Goal: Information Seeking & Learning: Learn about a topic

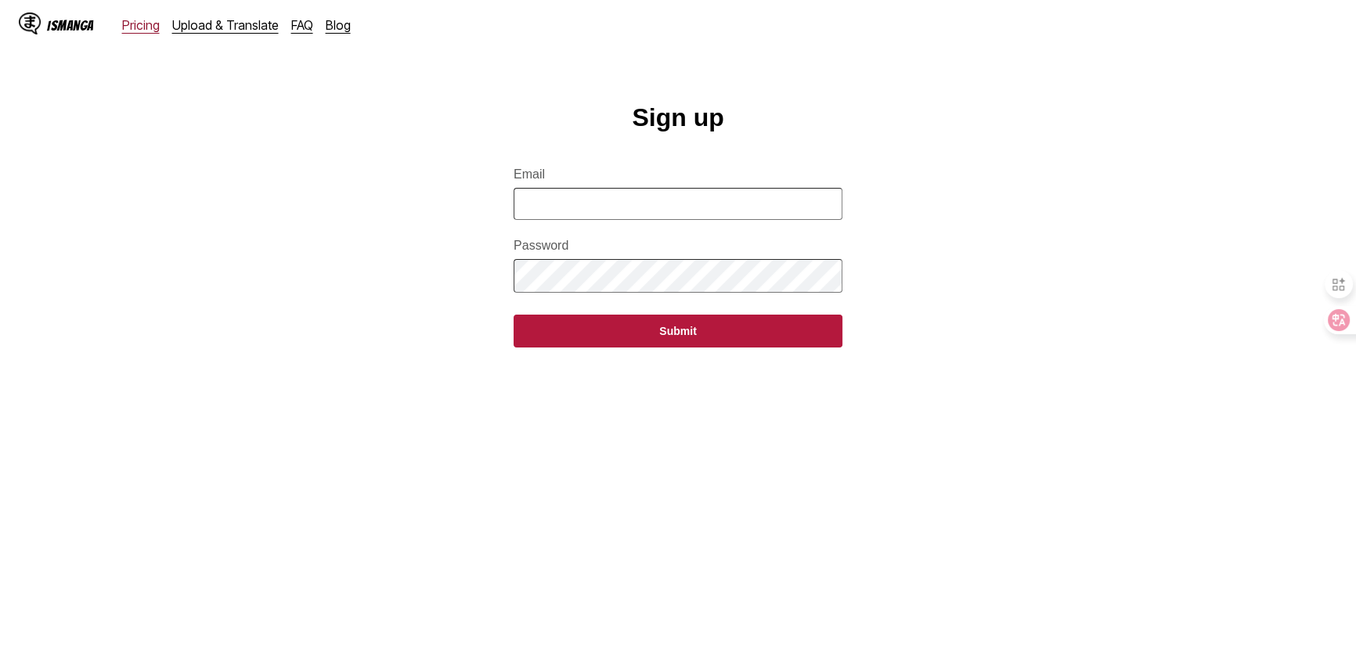
click at [144, 21] on link "Pricing" at bounding box center [141, 25] width 38 height 16
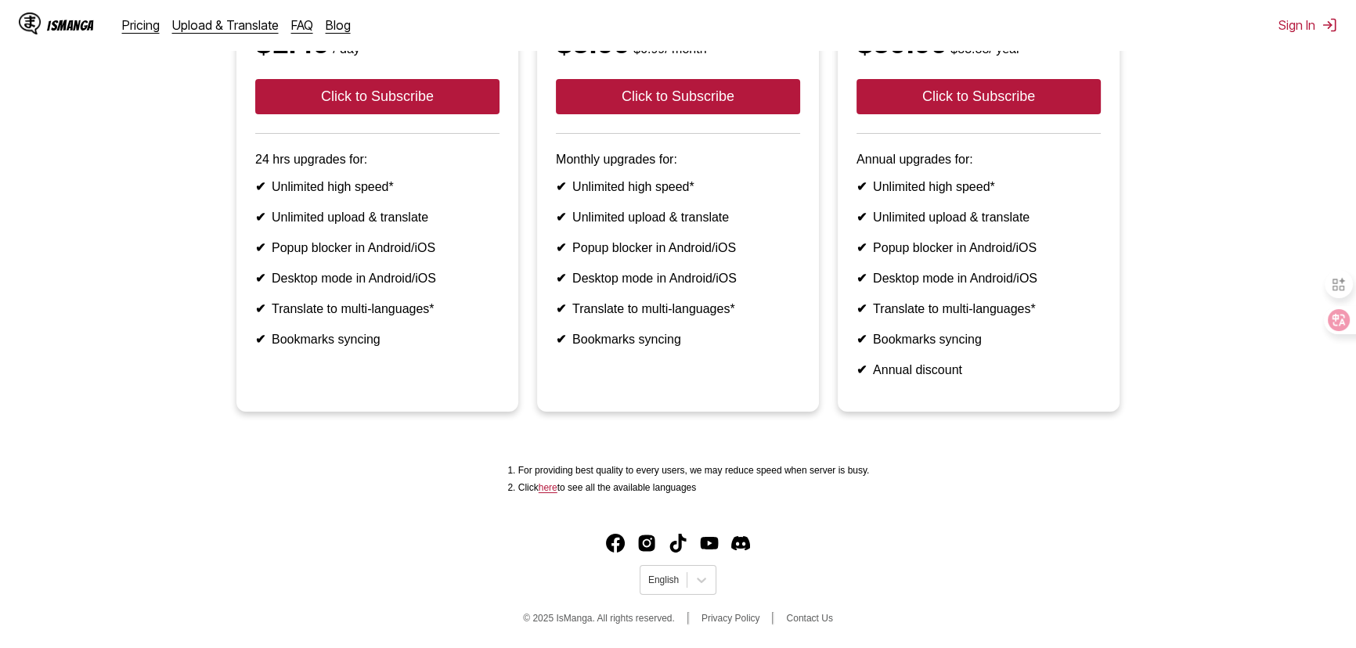
scroll to position [407, 0]
click at [682, 594] on footer "English © 2025 IsManga. All rights reserved. Privacy Policy Contact Us" at bounding box center [678, 581] width 1356 height 133
click at [682, 589] on div "English" at bounding box center [663, 580] width 46 height 20
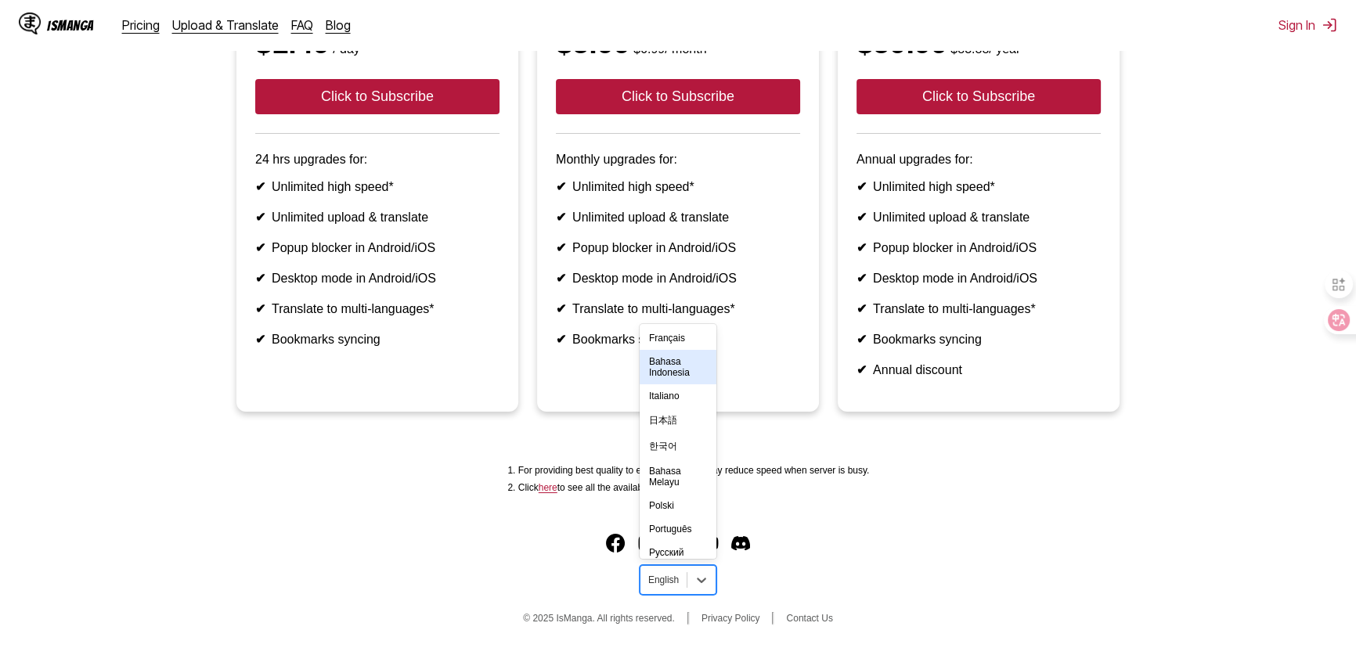
scroll to position [376, 0]
click at [672, 530] on div "中文(正體)" at bounding box center [677, 543] width 77 height 26
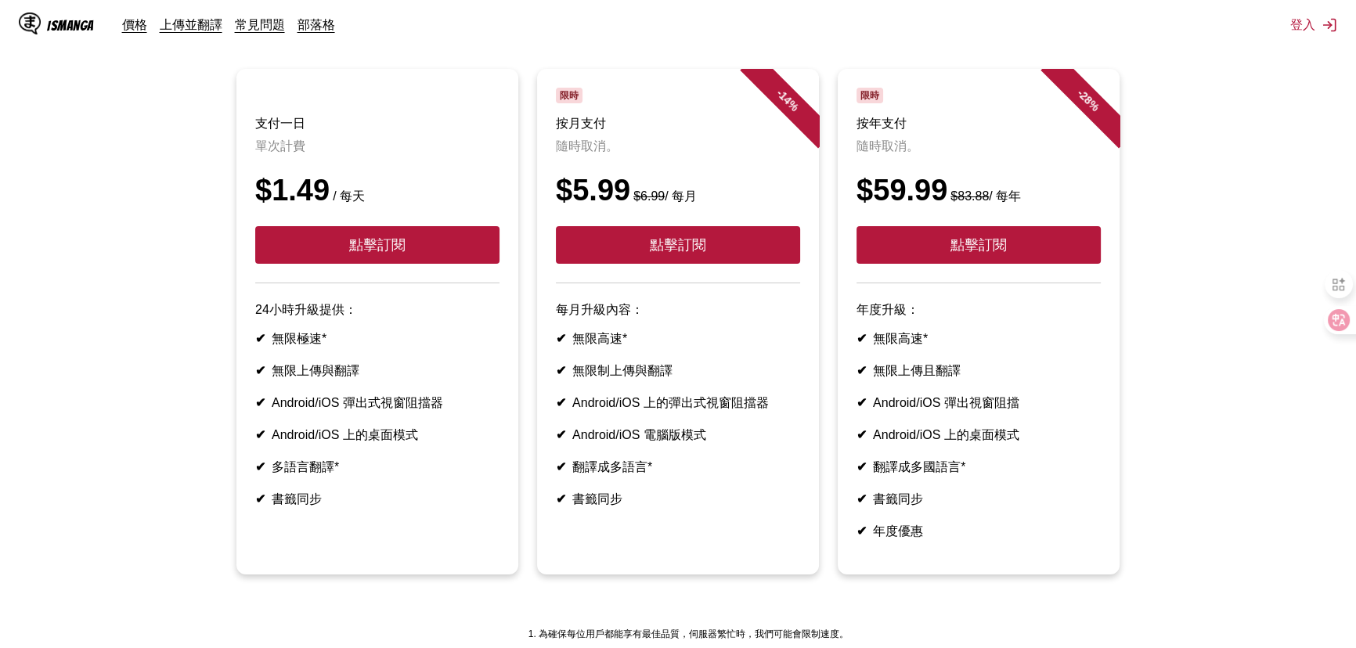
scroll to position [37, 0]
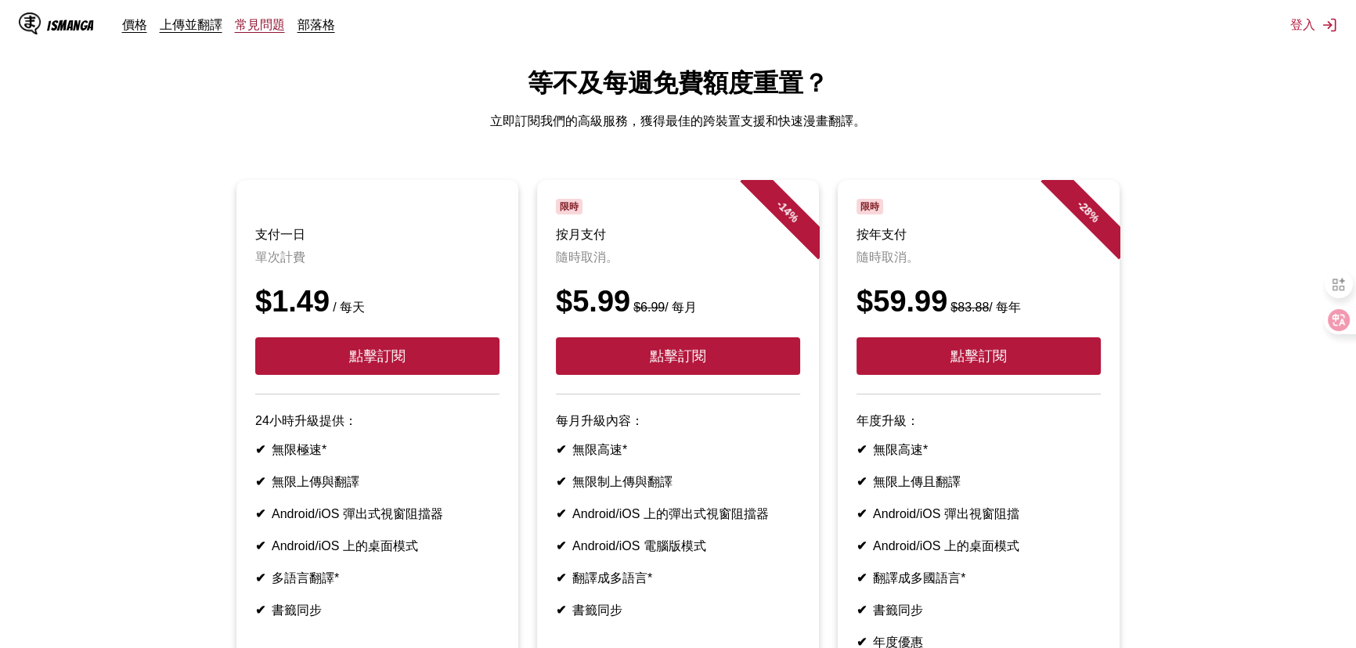
click at [283, 26] on link "常見問題" at bounding box center [260, 24] width 50 height 16
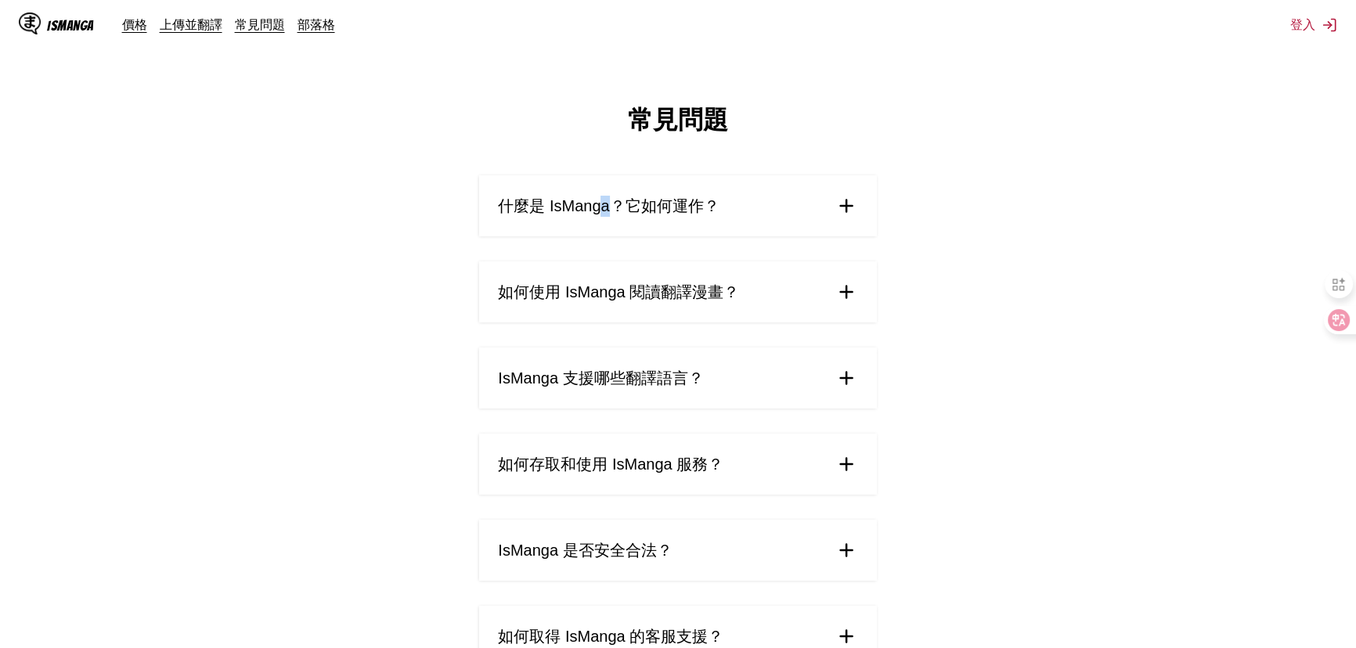
click at [603, 217] on span "什麼是 IsManga？它如何運作？" at bounding box center [608, 206] width 221 height 21
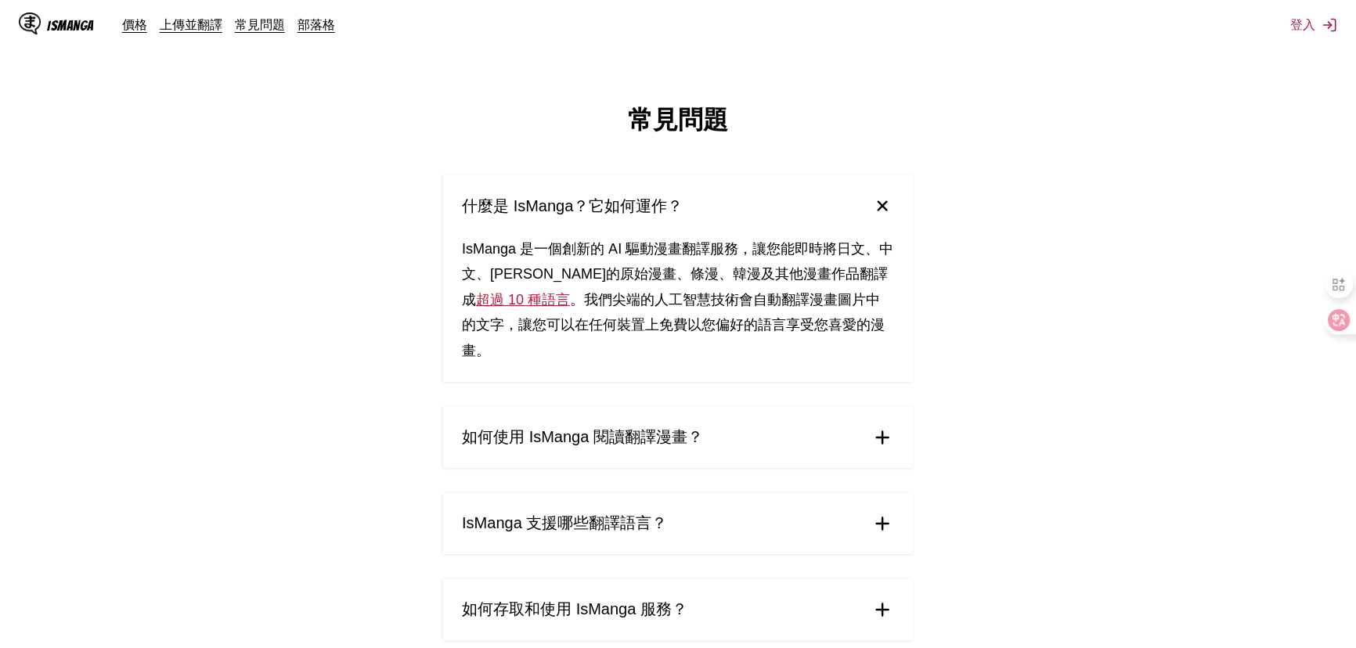
click at [737, 220] on summary "什麼是 IsManga？它如何運作？" at bounding box center [678, 205] width 470 height 61
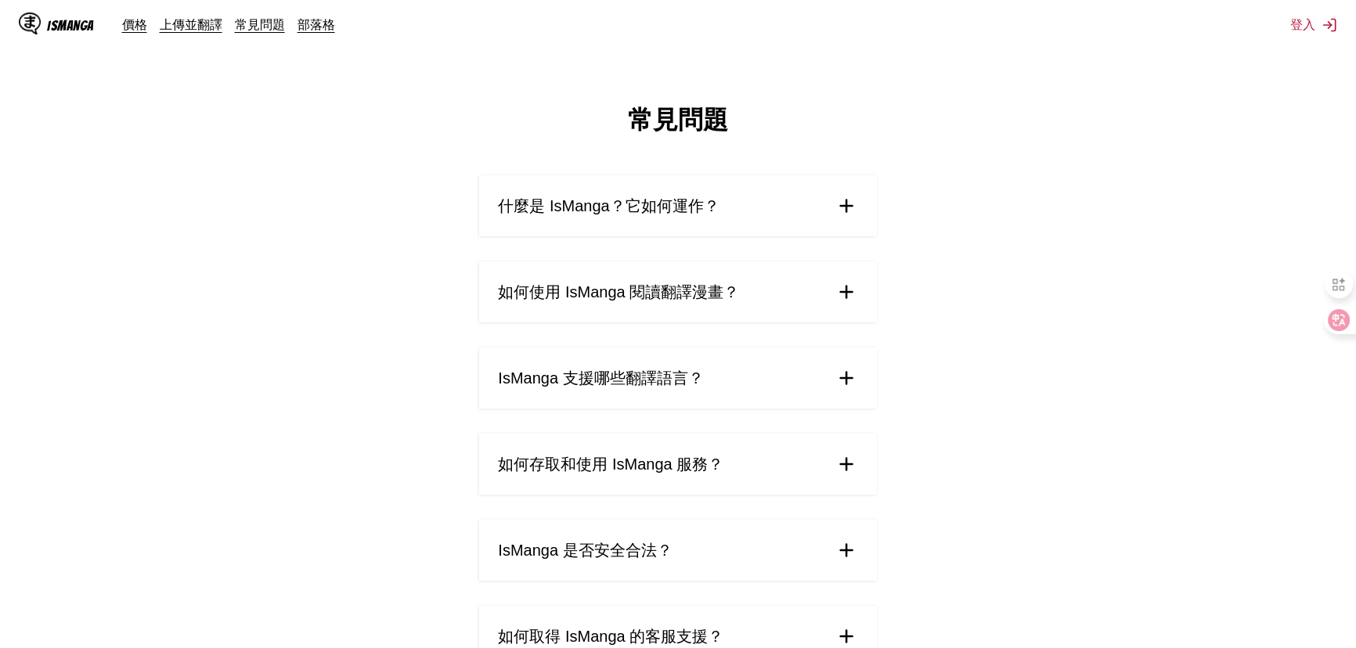
click at [715, 302] on summary "如何使用 IsManga 閱讀翻譯漫畫？" at bounding box center [677, 291] width 397 height 61
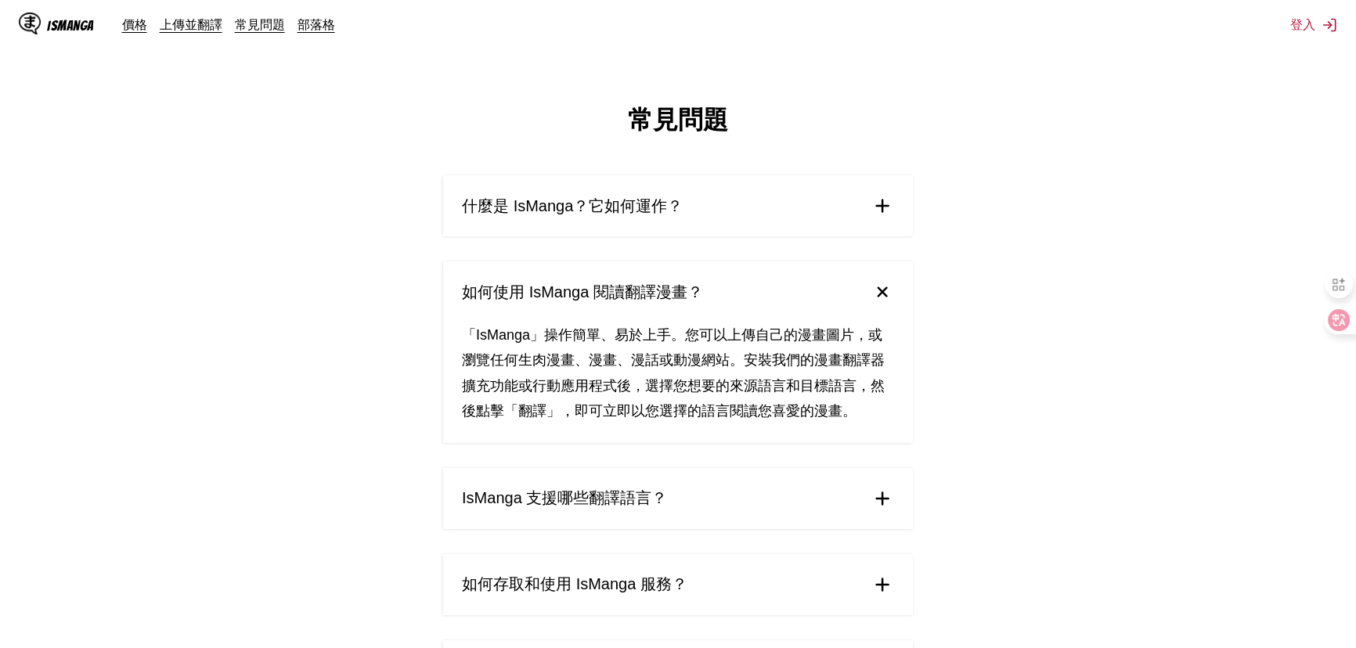
click at [715, 298] on summary "如何使用 IsManga 閱讀翻譯漫畫？" at bounding box center [678, 291] width 470 height 61
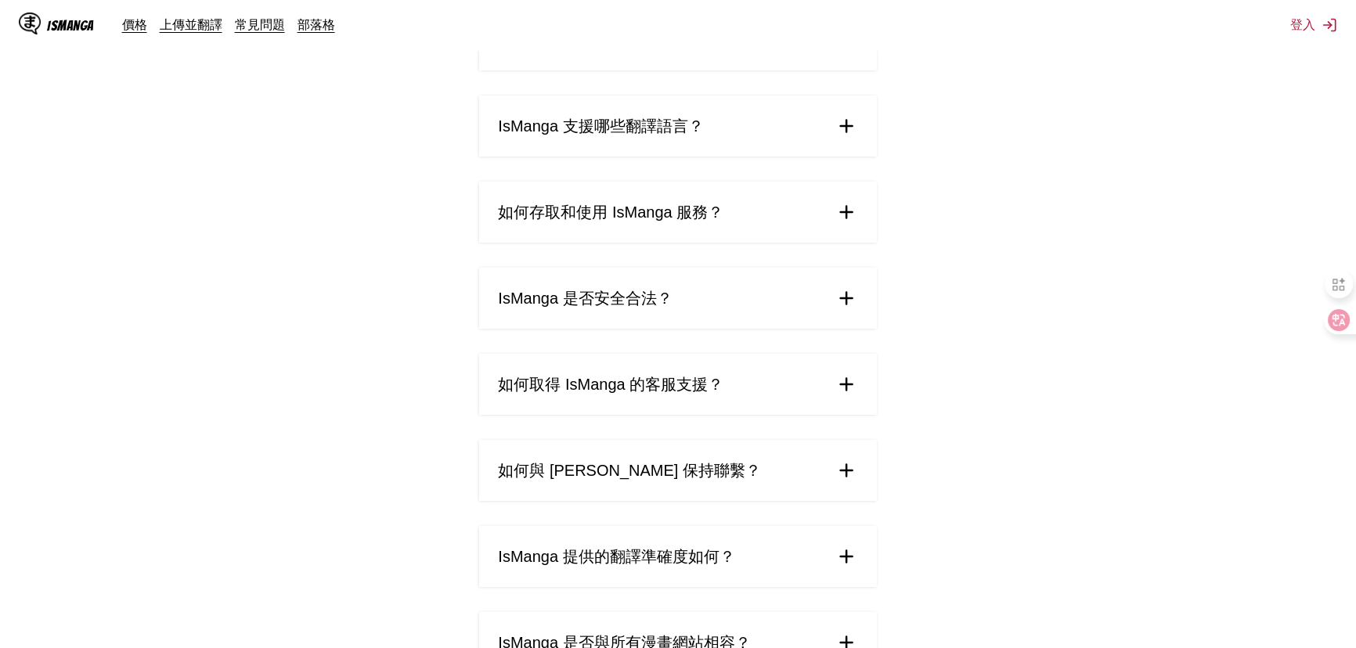
scroll to position [284, 0]
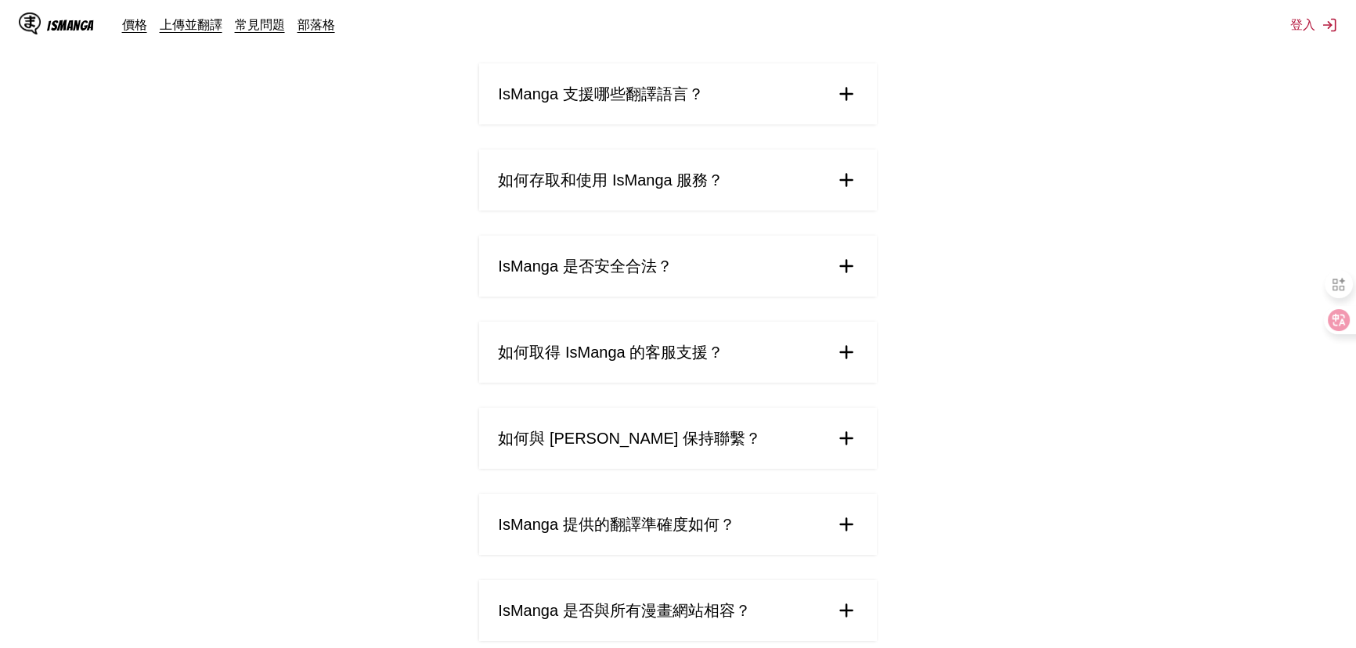
click at [810, 297] on summary "IsManga 是否安全合法？" at bounding box center [677, 266] width 397 height 61
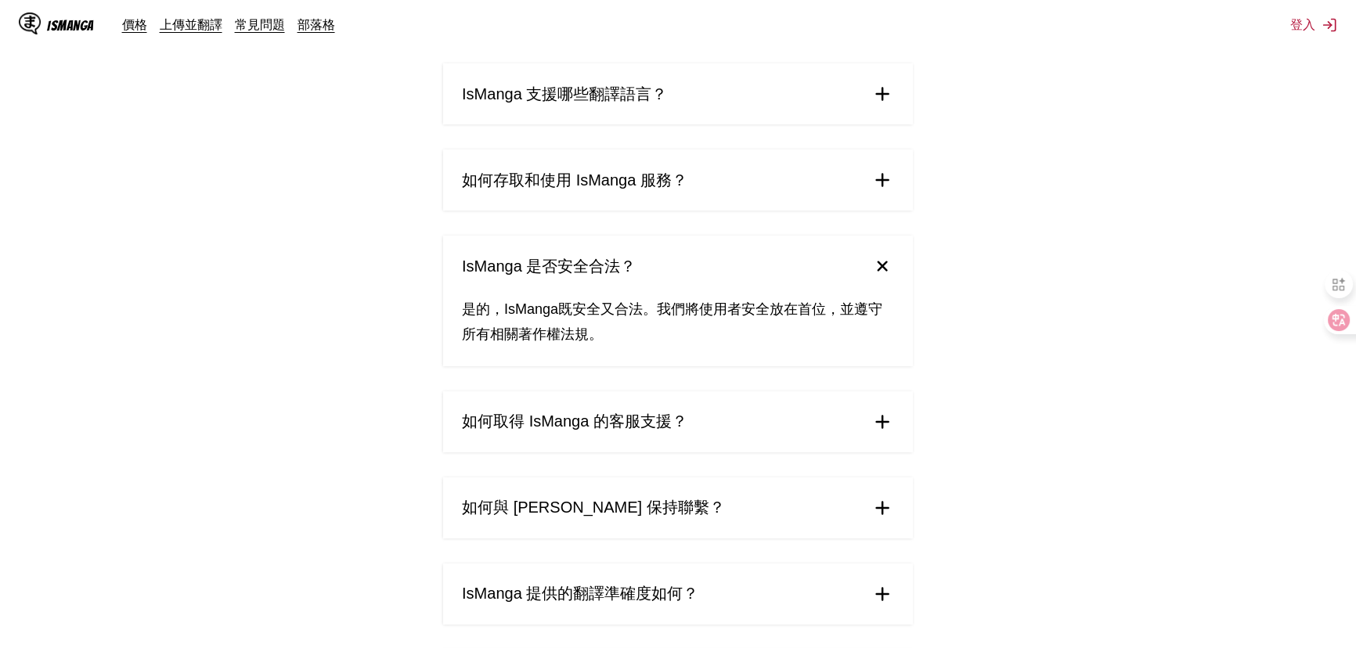
click at [810, 297] on summary "IsManga 是否安全合法？" at bounding box center [678, 266] width 470 height 61
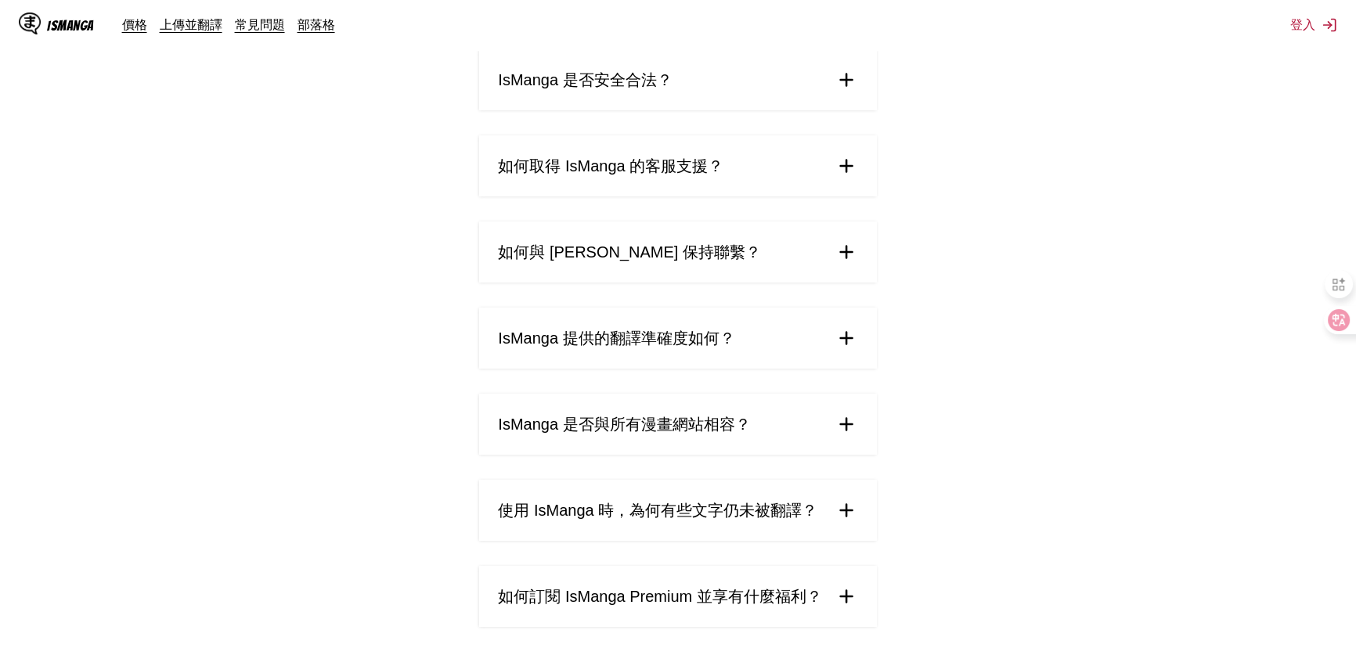
scroll to position [474, 0]
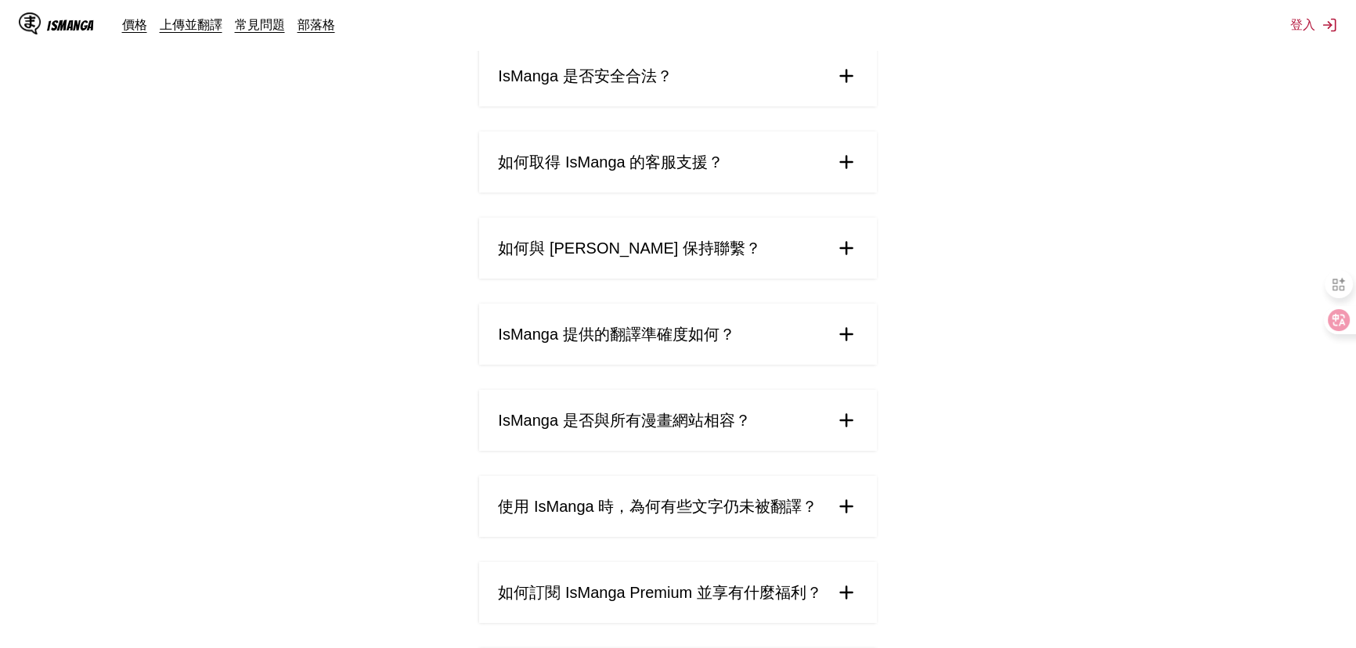
click at [797, 193] on summary "如何取得 IsManga 的客服支援？" at bounding box center [677, 161] width 397 height 61
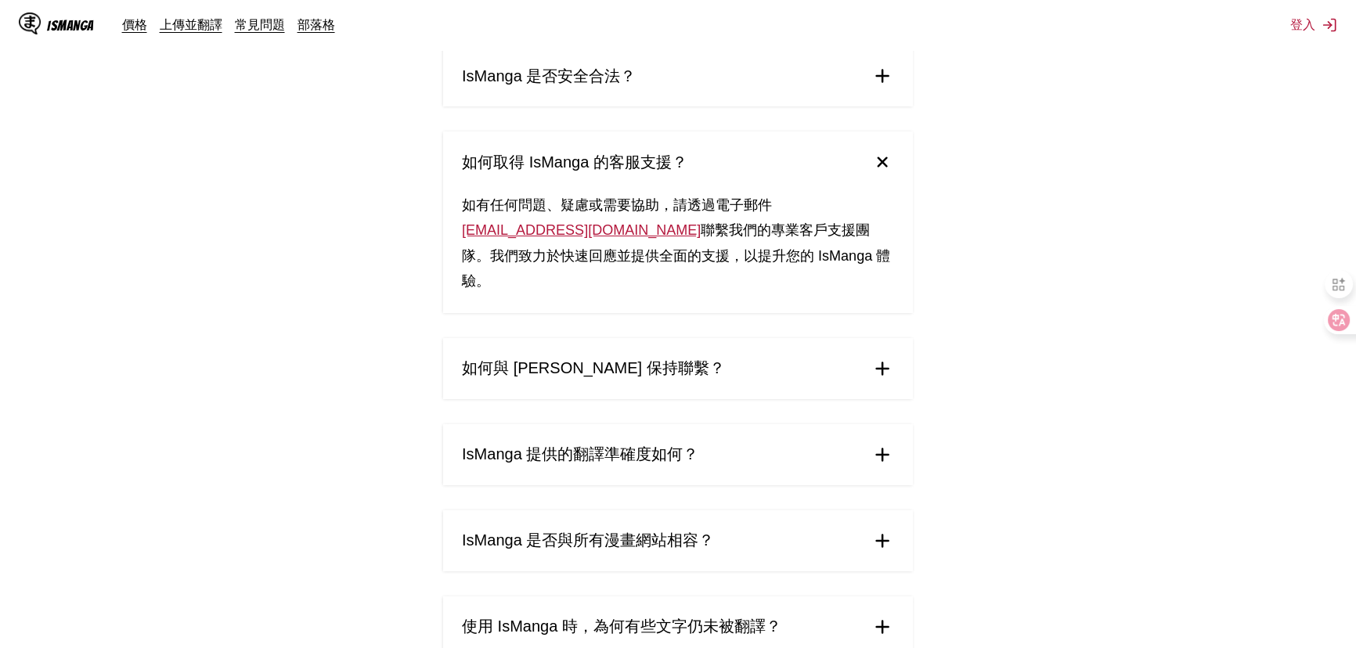
click at [791, 193] on summary "如何取得 IsManga 的客服支援？" at bounding box center [678, 161] width 470 height 61
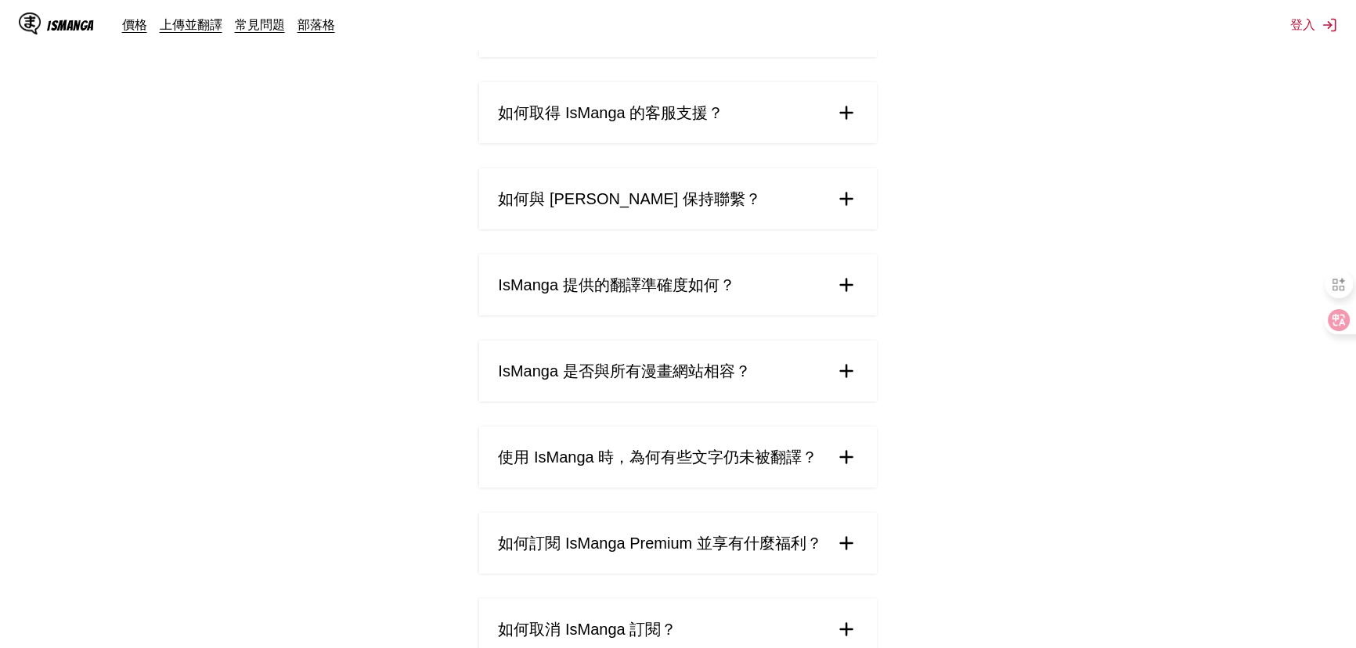
scroll to position [569, 0]
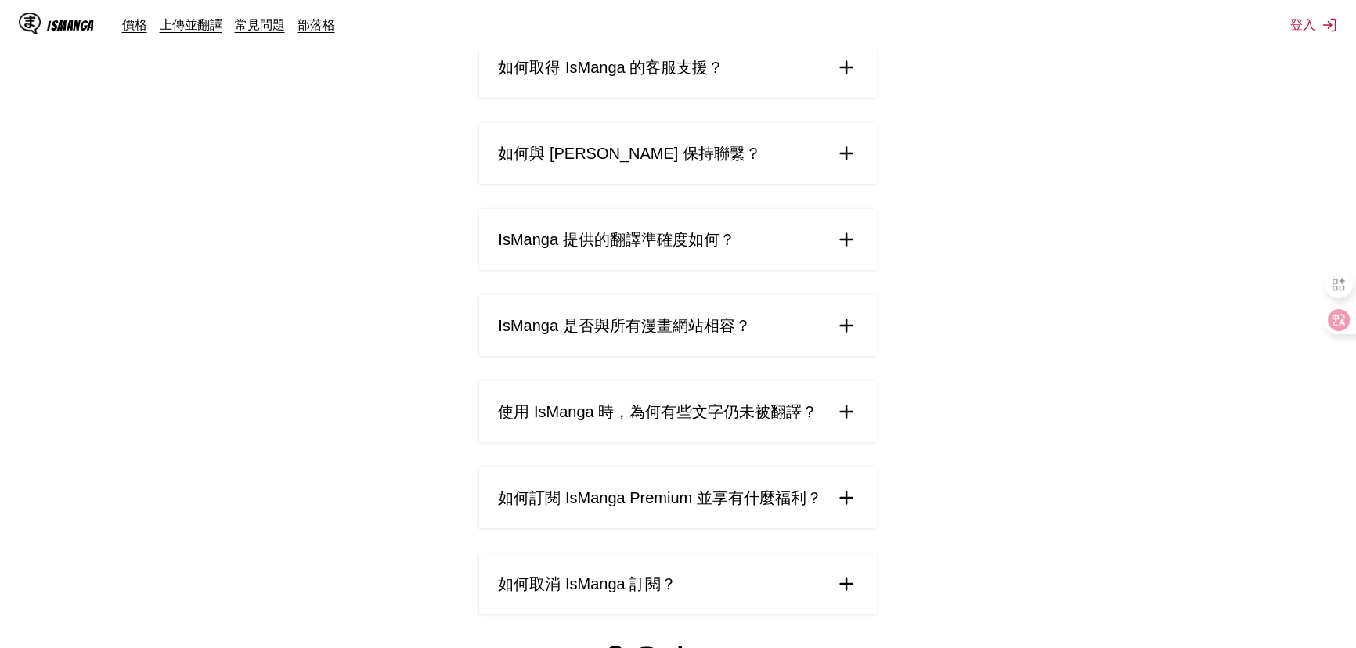
click at [787, 184] on summary "如何與 [PERSON_NAME] 保持聯繫？" at bounding box center [677, 153] width 397 height 61
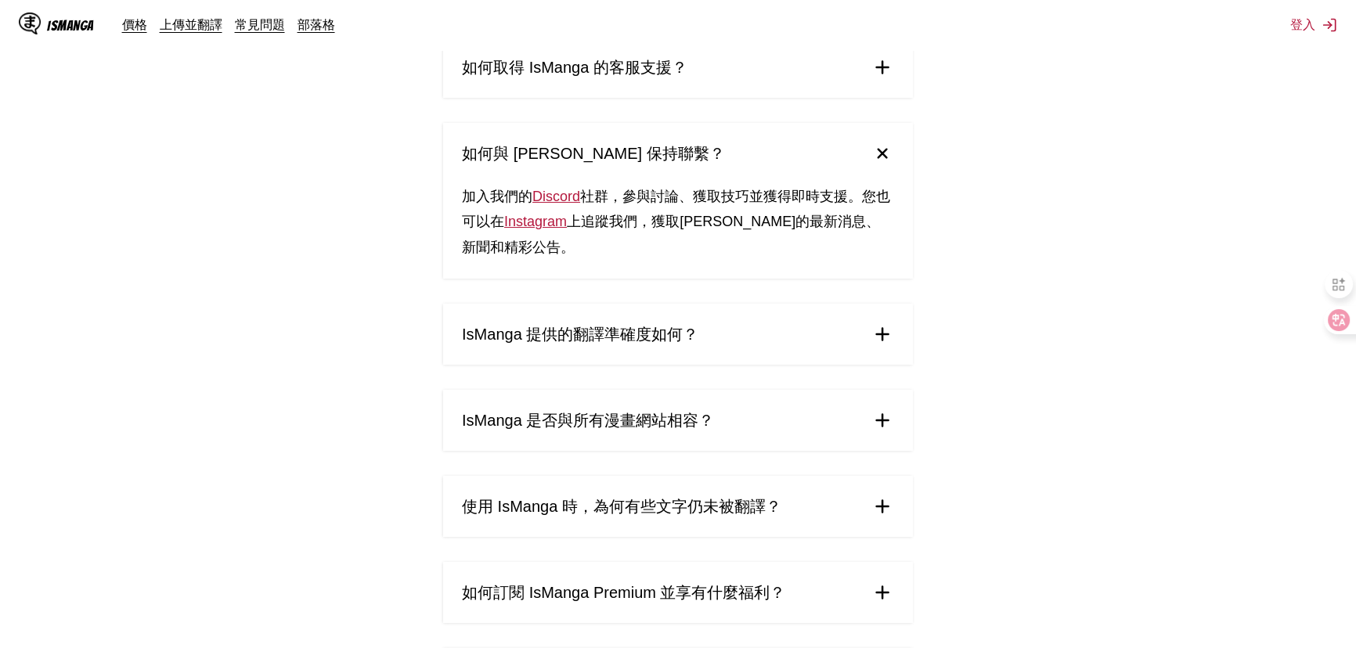
click at [787, 184] on summary "如何與 [PERSON_NAME] 保持聯繫？" at bounding box center [678, 153] width 470 height 61
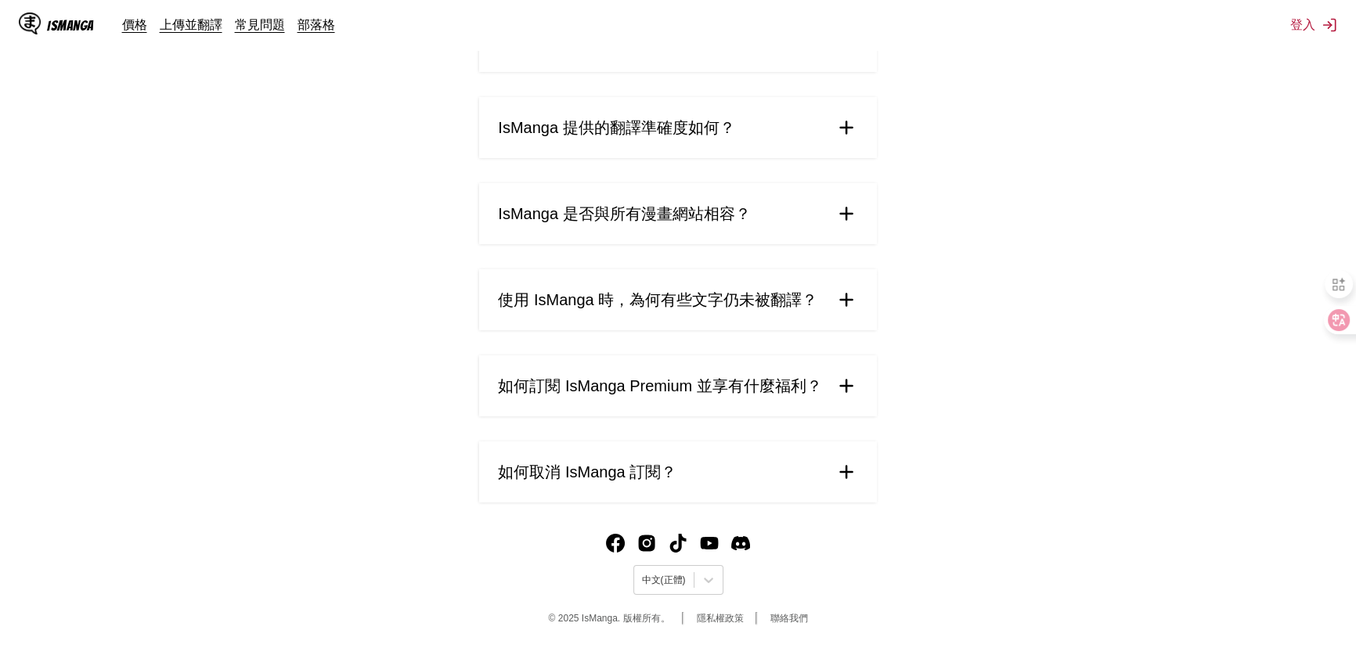
scroll to position [759, 0]
click at [786, 228] on summary "IsManga 是否與所有漫畫網站相容？" at bounding box center [677, 213] width 397 height 61
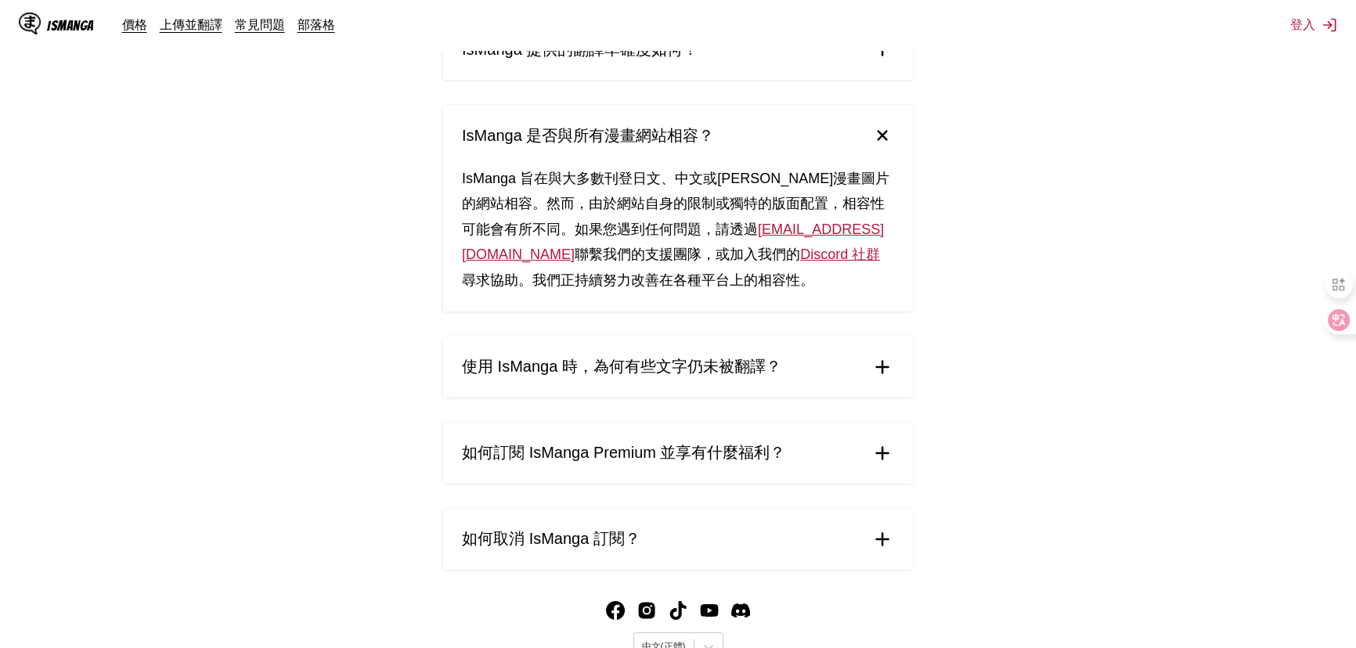
click at [786, 166] on summary "IsManga 是否與所有漫畫網站相容？" at bounding box center [678, 135] width 470 height 61
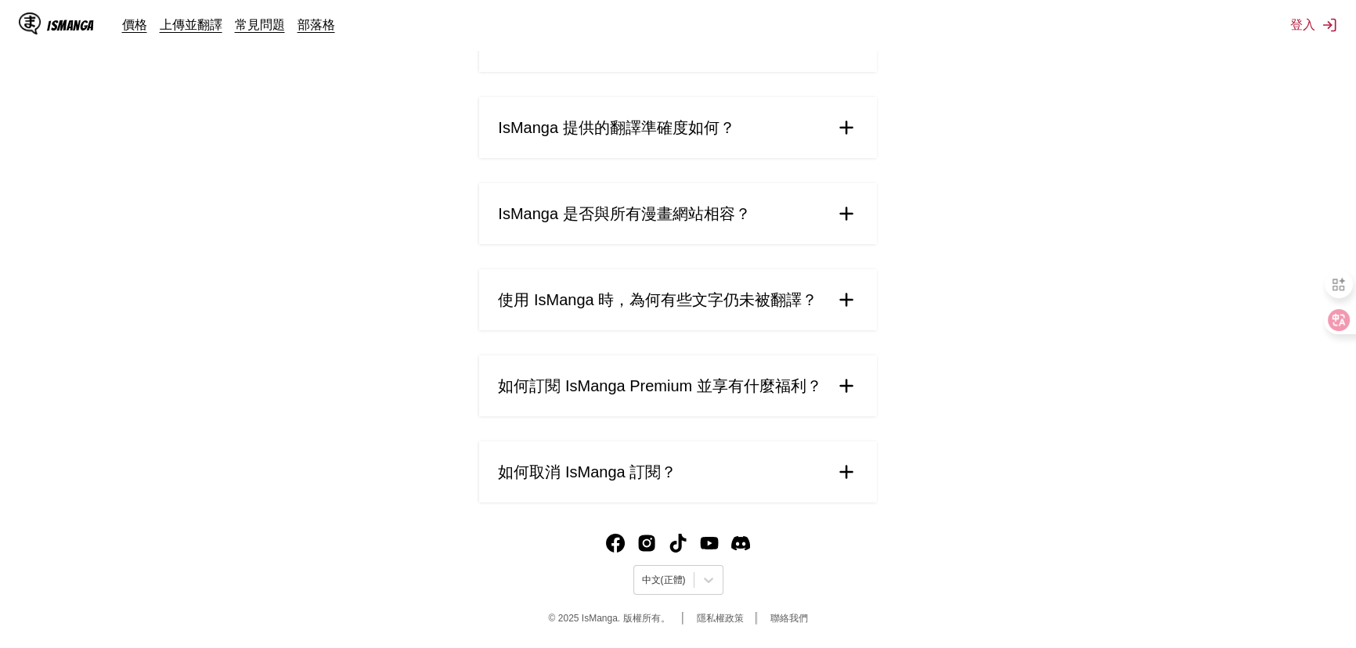
scroll to position [819, 0]
click at [787, 269] on summary "使用 IsManga 時，為何有些文字仍未被翻譯？" at bounding box center [677, 299] width 397 height 61
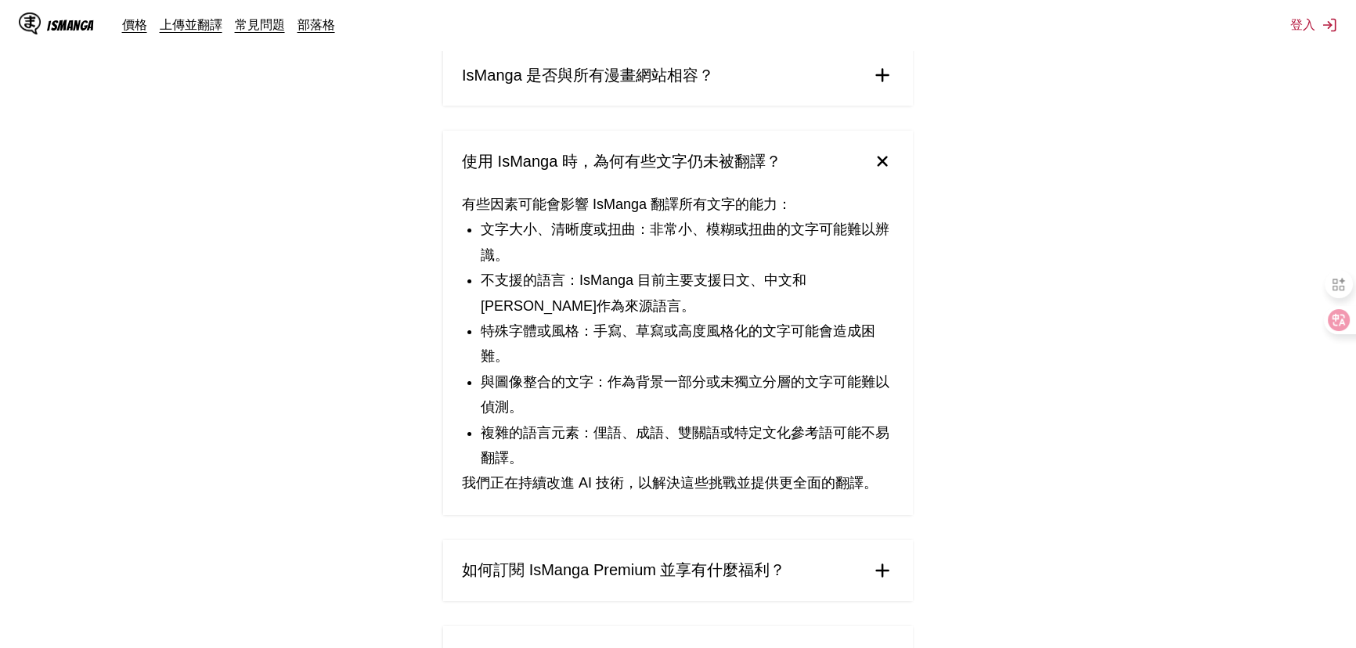
click at [790, 192] on summary "使用 IsManga 時，為何有些文字仍未被翻譯？" at bounding box center [678, 161] width 470 height 61
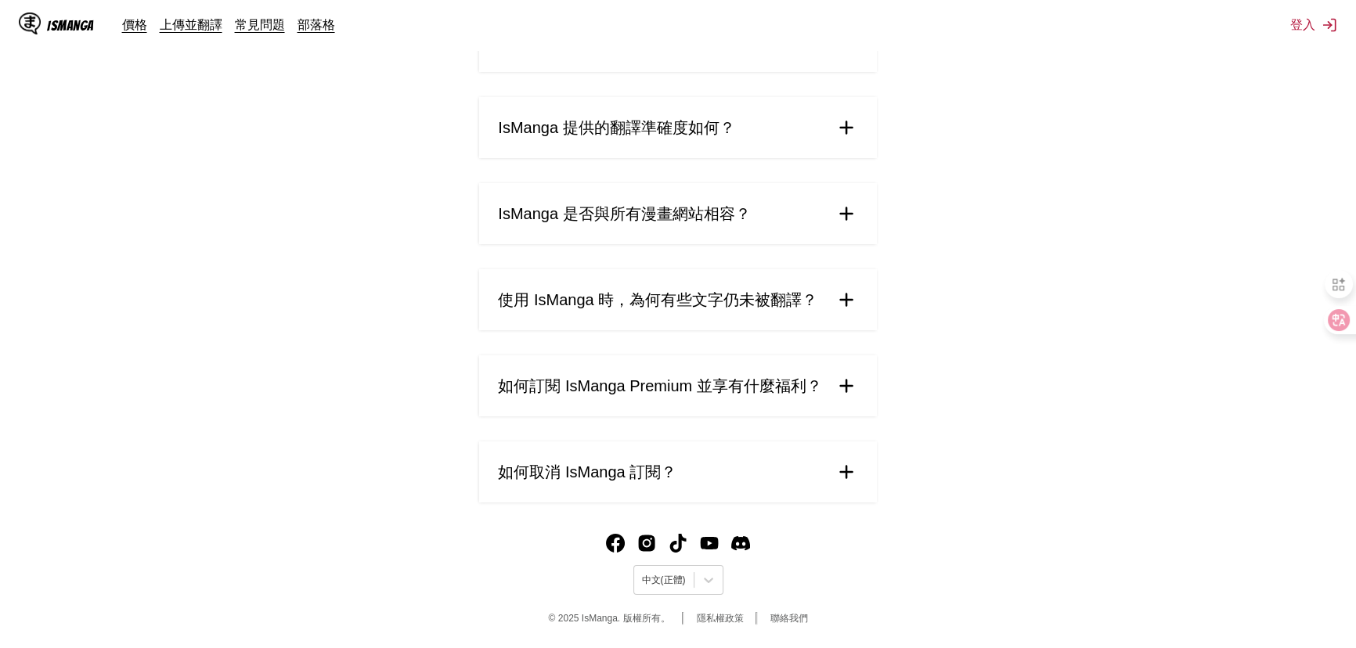
click at [780, 462] on summary "如何取消 IsManga 訂閱？" at bounding box center [677, 471] width 397 height 61
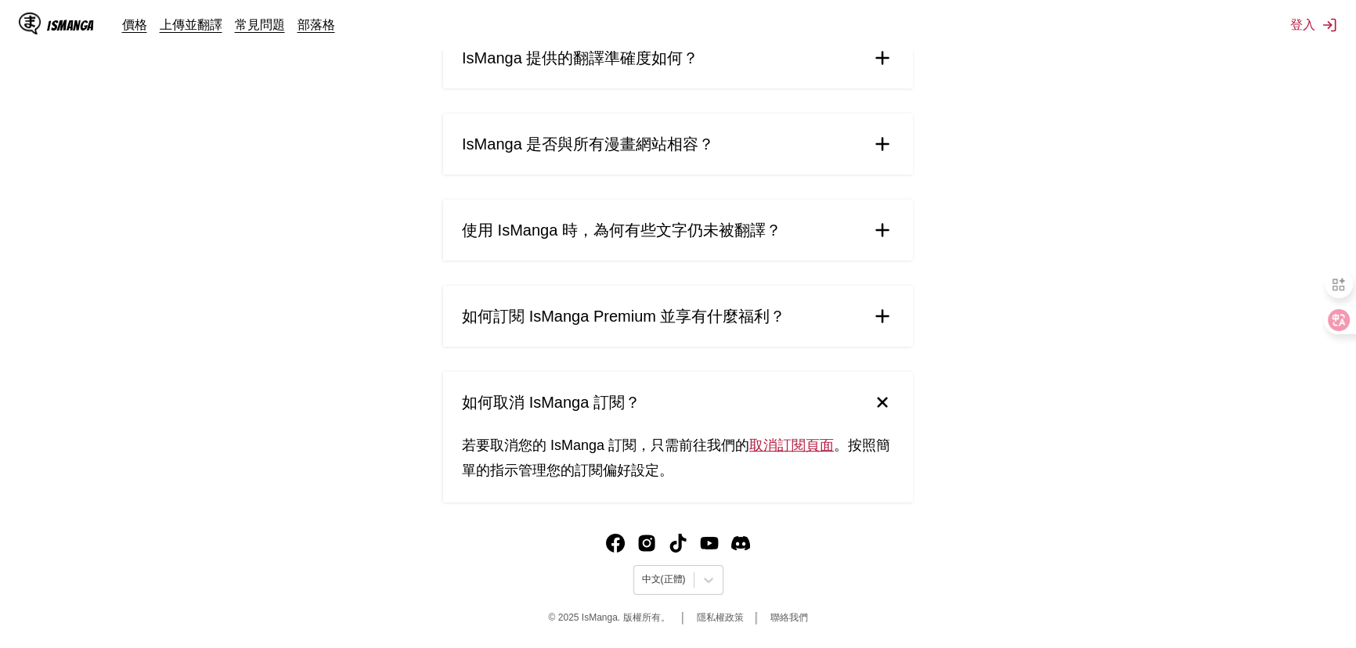
click at [778, 347] on summary "如何訂閱 IsManga Premium 並享有什麼福利？" at bounding box center [678, 316] width 470 height 61
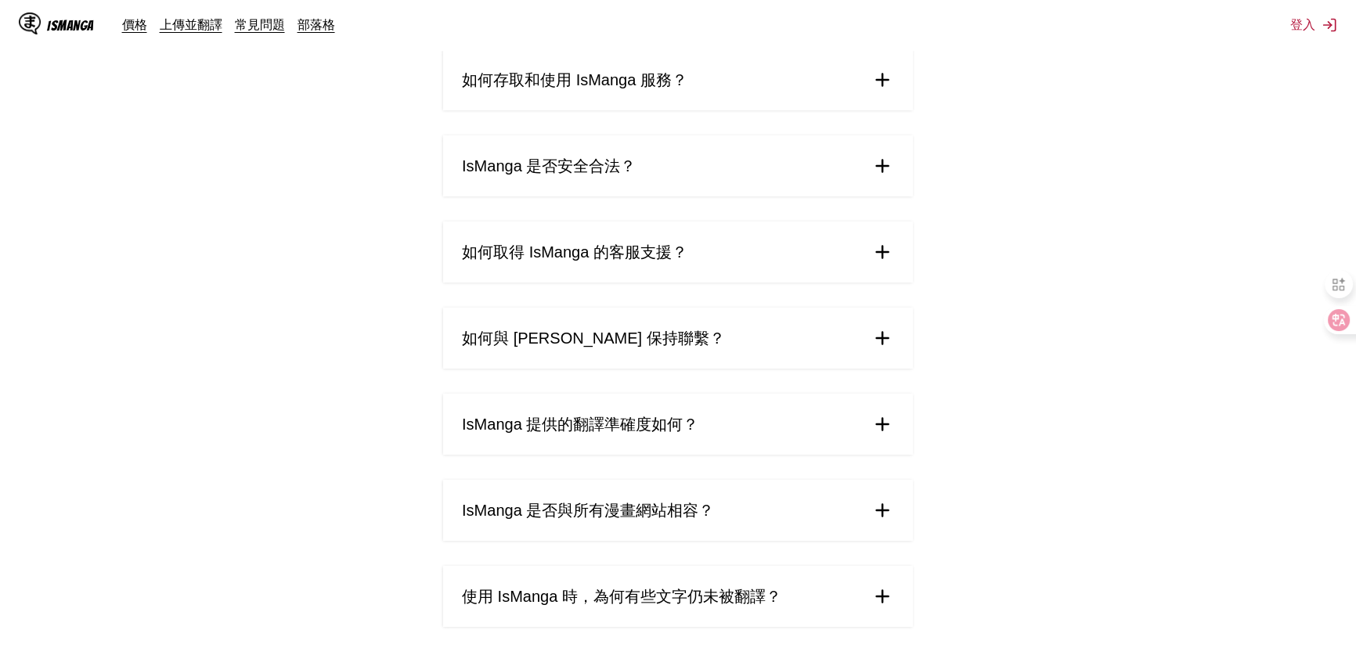
scroll to position [164, 0]
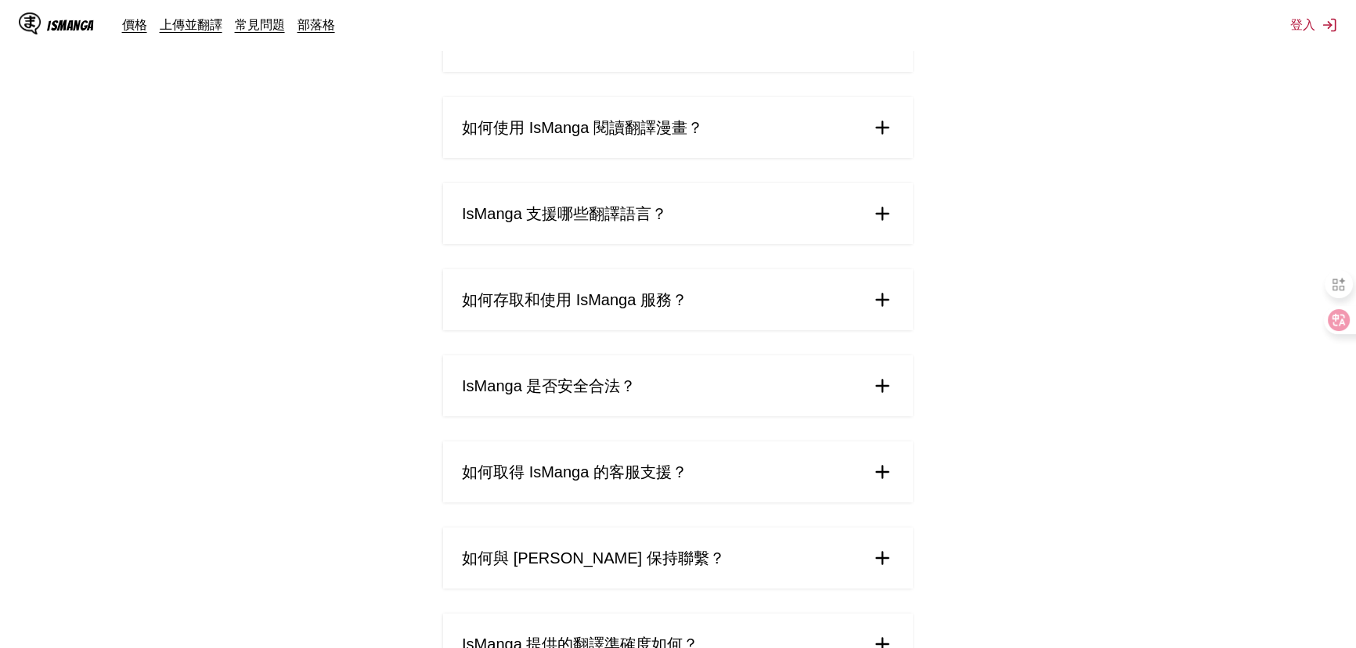
click at [329, 24] on div "價格 上傳並翻譯 常見問題 部落格" at bounding box center [234, 24] width 225 height 17
drag, startPoint x: 337, startPoint y: 23, endPoint x: 336, endPoint y: 40, distance: 16.5
click at [335, 23] on link "部落格" at bounding box center [316, 24] width 38 height 16
